Goal: Information Seeking & Learning: Check status

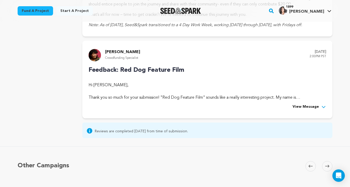
scroll to position [264, 0]
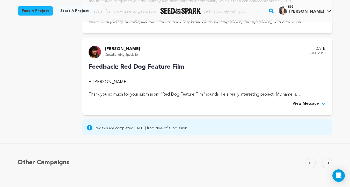
click at [310, 104] on span "View Message" at bounding box center [306, 104] width 26 height 6
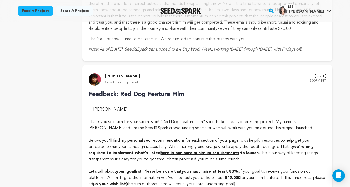
scroll to position [219, 0]
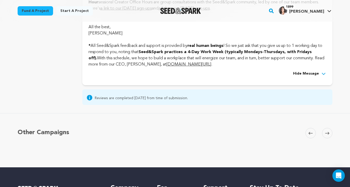
click at [311, 77] on span "Hide Message" at bounding box center [306, 74] width 26 height 6
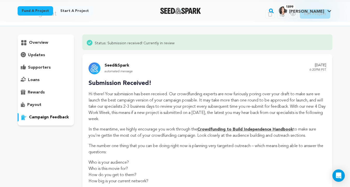
scroll to position [0, 0]
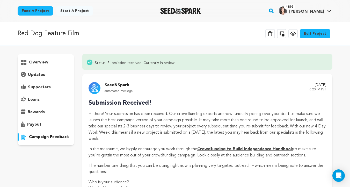
click at [45, 61] on p "overview" at bounding box center [38, 62] width 19 height 6
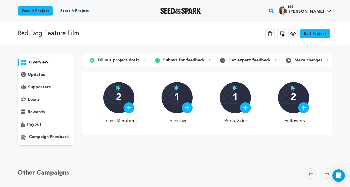
click at [53, 138] on p "campaign feedback" at bounding box center [49, 137] width 40 height 6
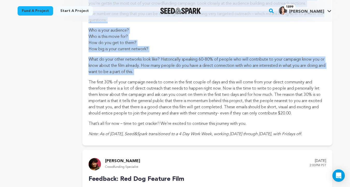
scroll to position [153, 0]
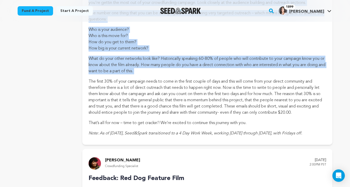
drag, startPoint x: 87, startPoint y: 67, endPoint x: 341, endPoint y: 134, distance: 262.7
click at [341, 134] on div "Red Dog Feature Film Delete Campaign Copy public preview link View project Edit…" at bounding box center [175, 88] width 350 height 439
copy div "Hi there! Your submission has been received. Our crowdfunding experts are now f…"
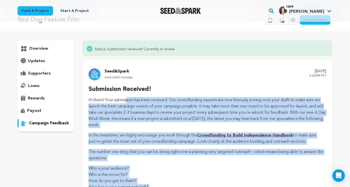
scroll to position [0, 0]
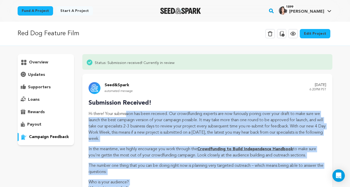
copy div "Hi there! Your submission has been received. Our crowdfunding experts are now f…"
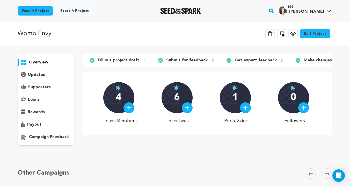
click at [50, 137] on p "campaign feedback" at bounding box center [49, 137] width 40 height 6
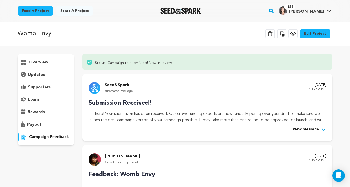
click at [310, 128] on span "View Message" at bounding box center [306, 129] width 26 height 6
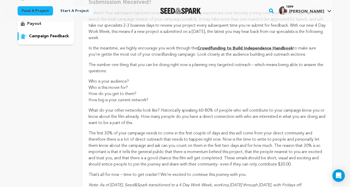
scroll to position [182, 0]
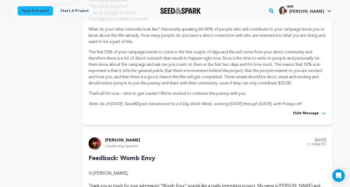
click at [311, 113] on span "Hide Message" at bounding box center [306, 113] width 26 height 6
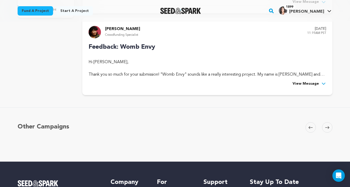
scroll to position [143, 0]
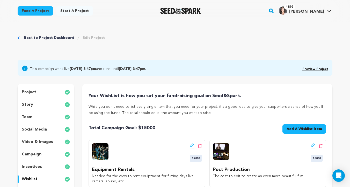
scroll to position [27, 0]
